Goal: Find specific page/section: Find specific page/section

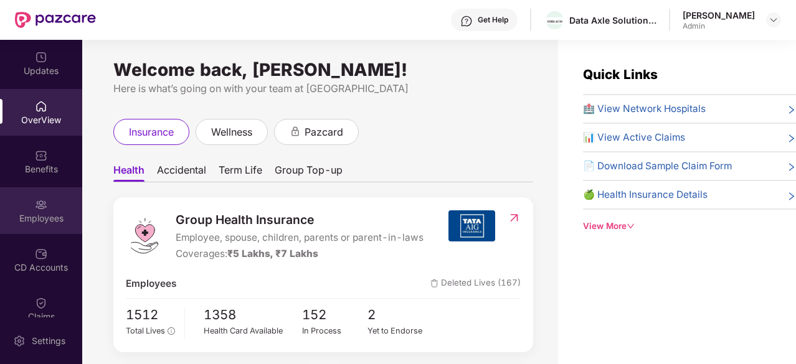
click at [32, 227] on div "Employees" at bounding box center [41, 210] width 82 height 47
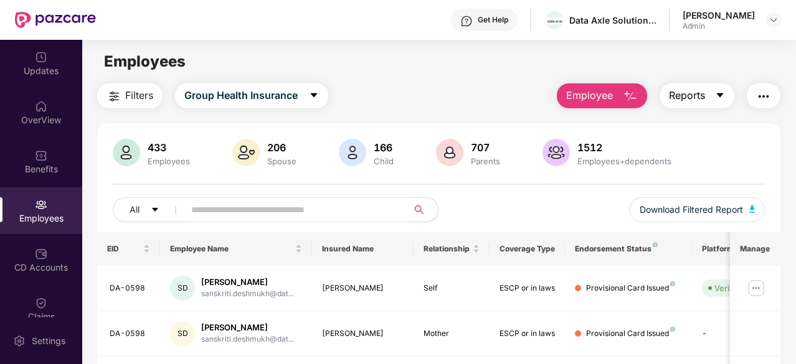
click at [725, 97] on icon "caret-down" at bounding box center [720, 95] width 10 height 10
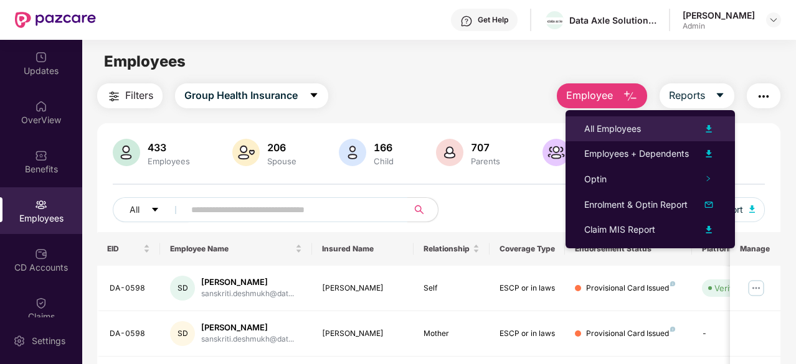
click at [707, 128] on img at bounding box center [708, 128] width 15 height 15
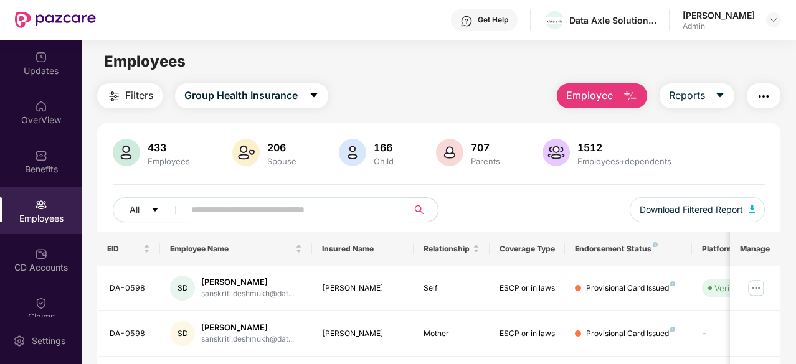
click at [262, 209] on input "text" at bounding box center [291, 210] width 200 height 19
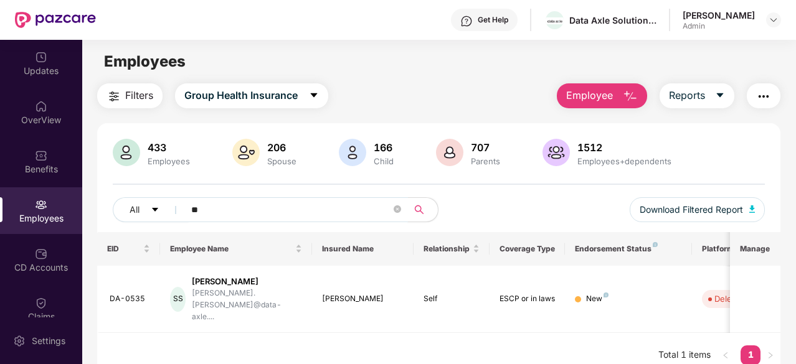
type input "*"
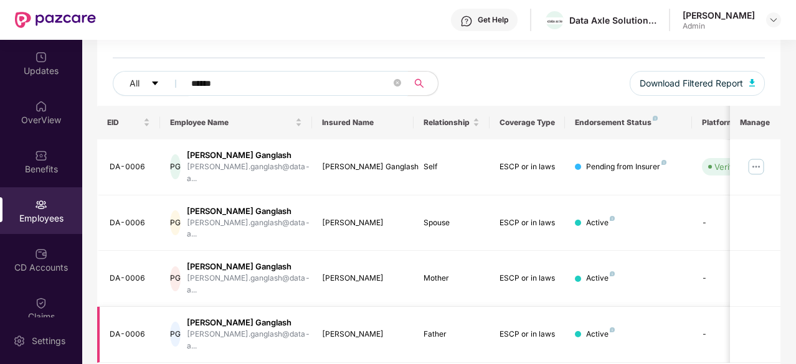
type input "******"
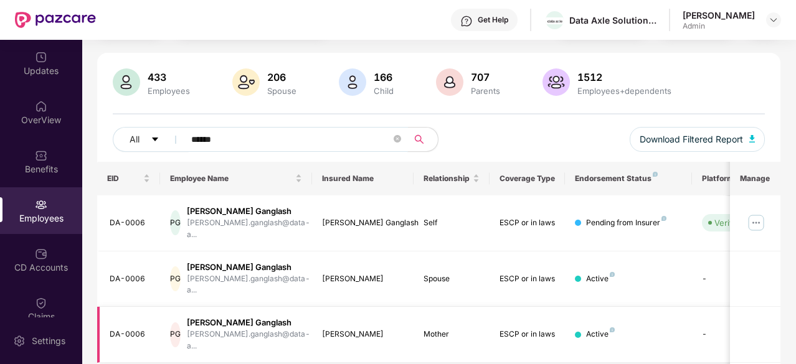
scroll to position [126, 0]
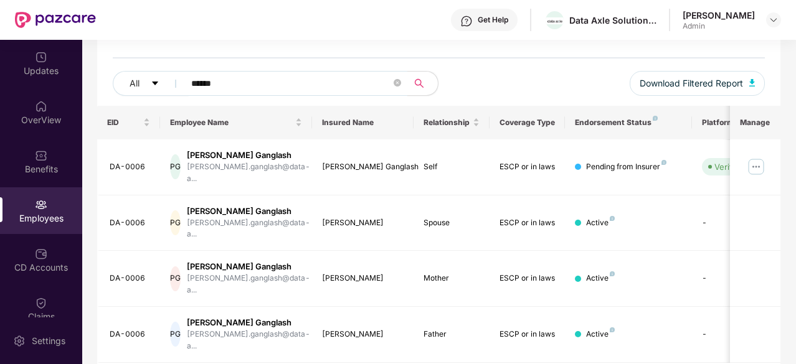
click at [65, 218] on div "Employees" at bounding box center [41, 218] width 82 height 12
click at [37, 214] on div "Employees" at bounding box center [41, 218] width 82 height 12
click at [42, 199] on img at bounding box center [41, 205] width 12 height 12
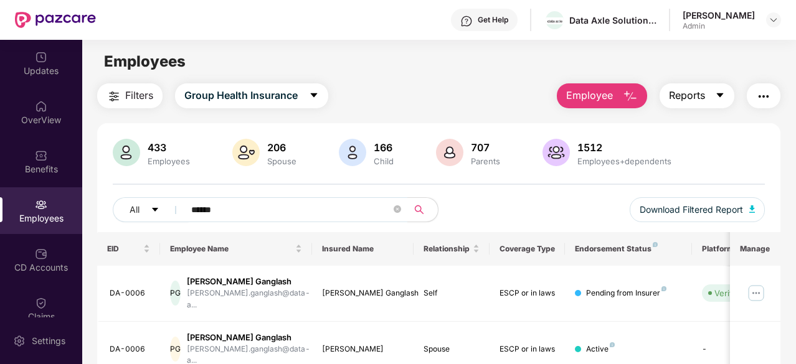
click at [719, 99] on icon "caret-down" at bounding box center [720, 95] width 10 height 10
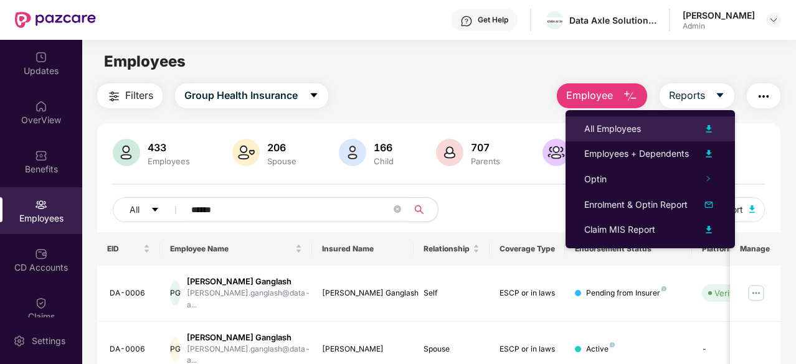
click at [708, 126] on img at bounding box center [708, 128] width 15 height 15
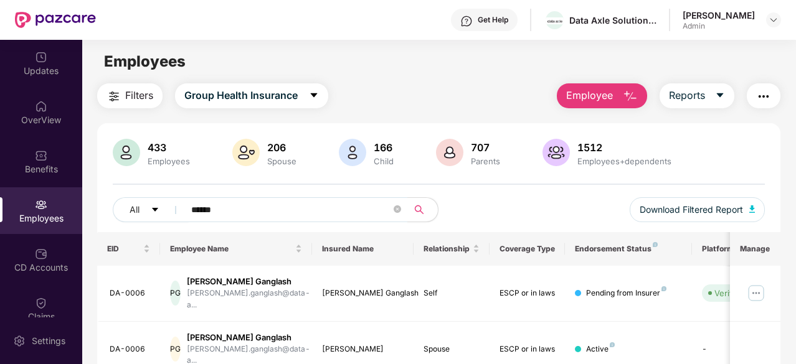
click at [370, 79] on main "Employees Filters Group Health Insurance Employee Reports 433 Employees 206 Spo…" at bounding box center [438, 222] width 713 height 364
